Goal: Task Accomplishment & Management: Use online tool/utility

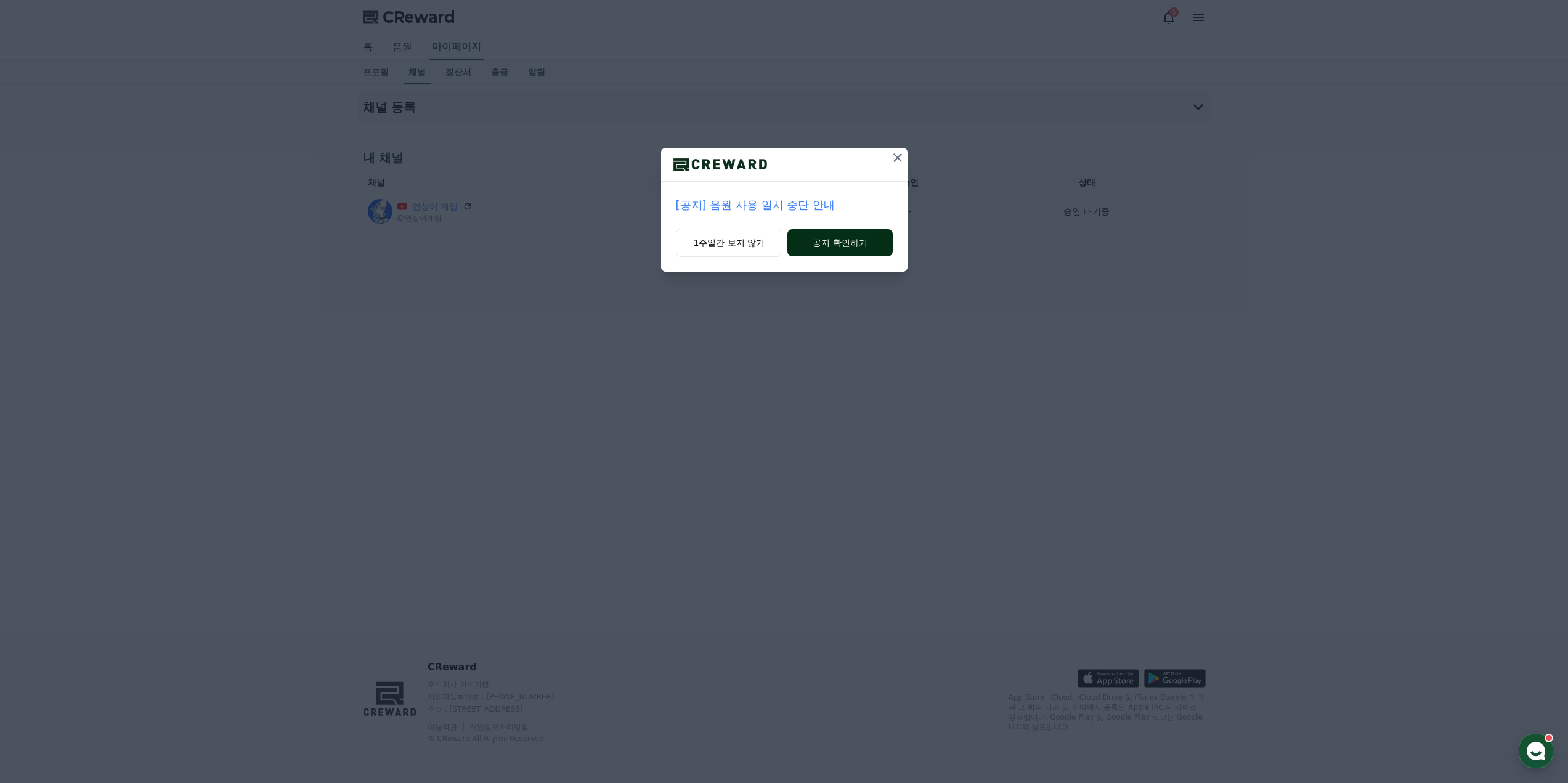
click at [830, 241] on button "공지 확인하기" at bounding box center [840, 243] width 105 height 27
click at [747, 245] on button "1주일간 보지 않기" at bounding box center [729, 243] width 107 height 28
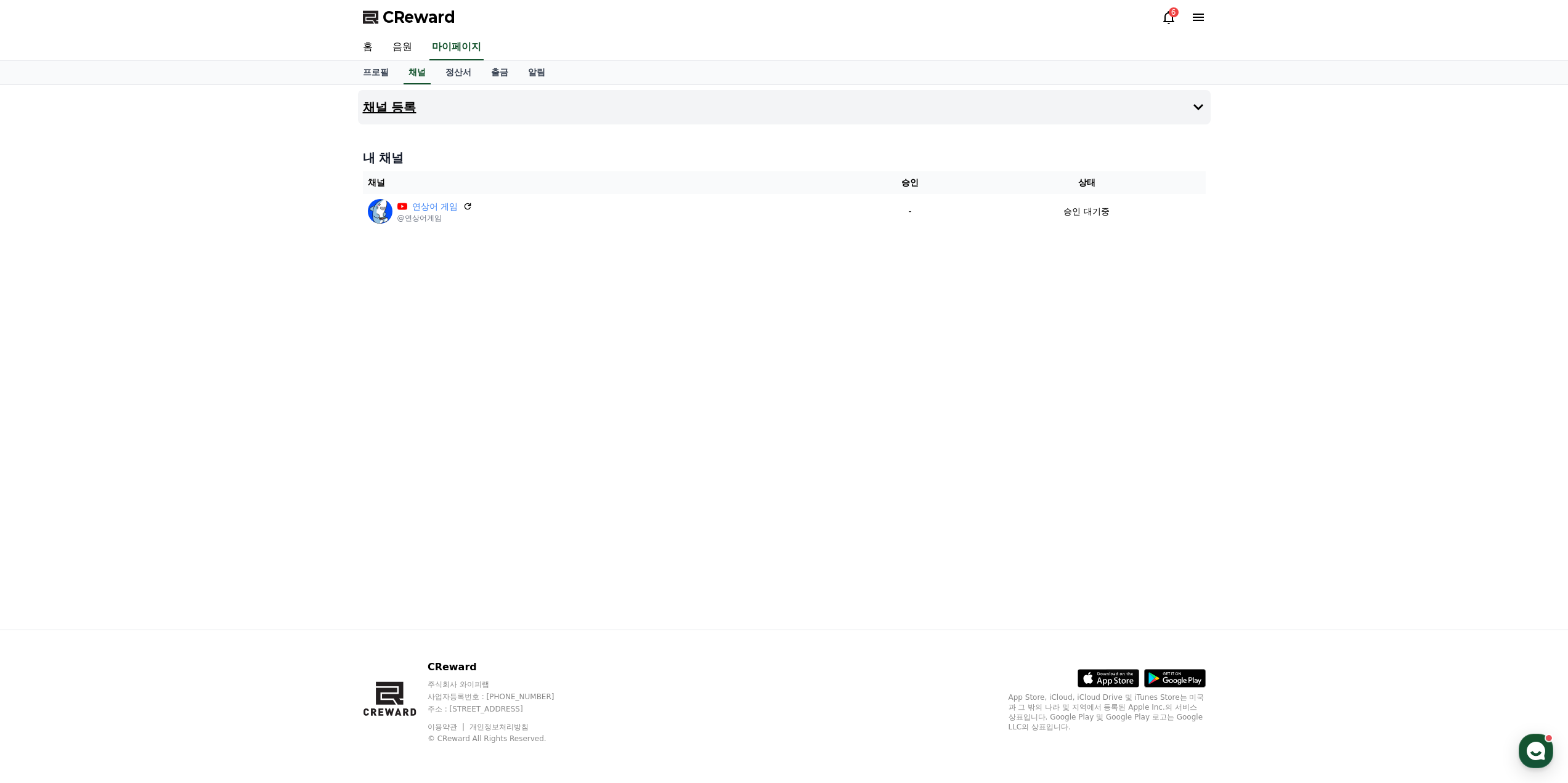
click at [879, 105] on button "채널 등록" at bounding box center [785, 107] width 853 height 34
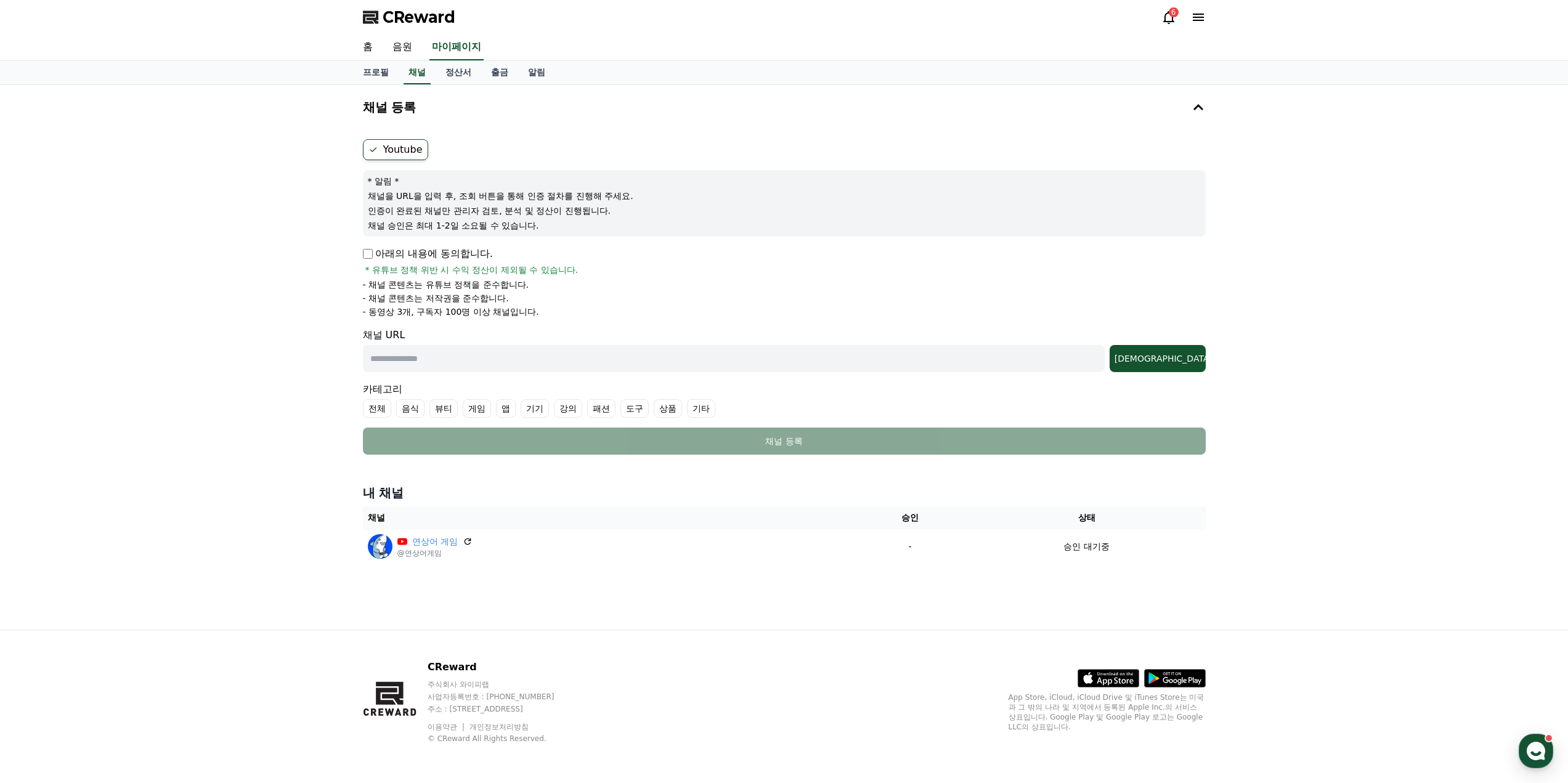
click at [362, 256] on div "Youtube * 알림 * 채널을 URL을 입력 후, 조회 버튼을 통해 인증 절차를 진행해 주세요. 인증이 완료된 채널만 관리자 검토, 분석 …" at bounding box center [785, 297] width 853 height 326
